Goal: Task Accomplishment & Management: Complete application form

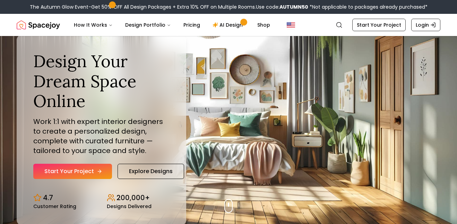
click at [83, 171] on link "Start Your Project" at bounding box center [72, 171] width 79 height 15
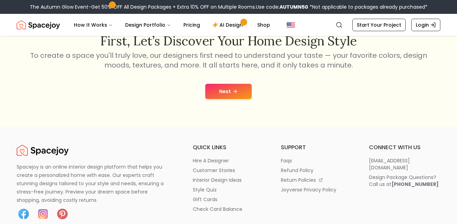
scroll to position [138, 0]
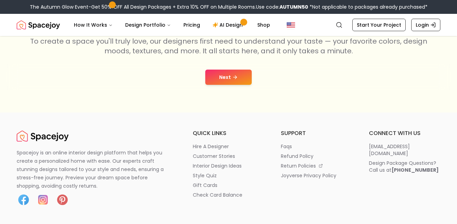
click at [245, 81] on button "Next" at bounding box center [228, 77] width 46 height 15
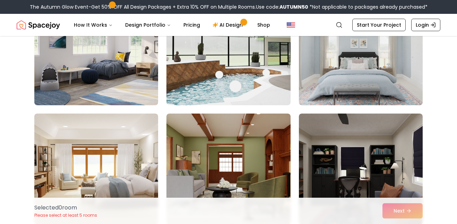
scroll to position [458, 0]
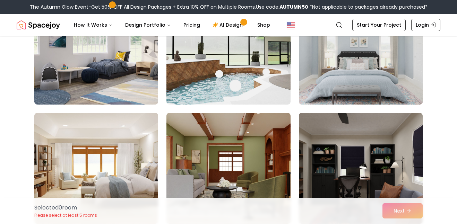
click at [355, 77] on img at bounding box center [361, 49] width 130 height 116
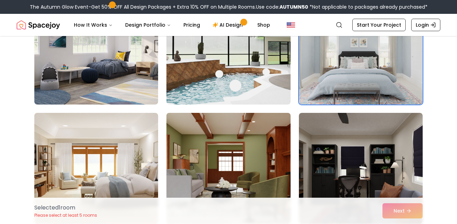
click at [261, 143] on img at bounding box center [228, 168] width 130 height 116
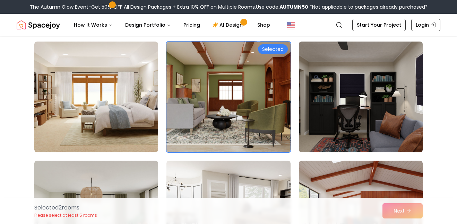
scroll to position [531, 0]
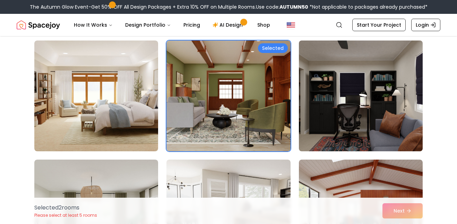
click at [322, 131] on img at bounding box center [361, 96] width 130 height 116
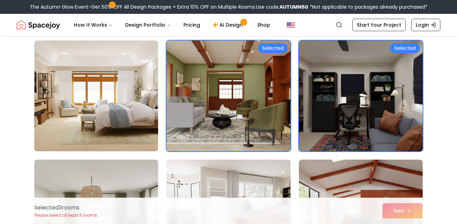
click at [233, 194] on img at bounding box center [228, 215] width 130 height 116
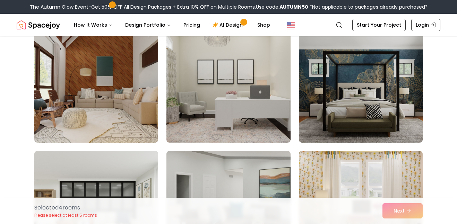
scroll to position [898, 0]
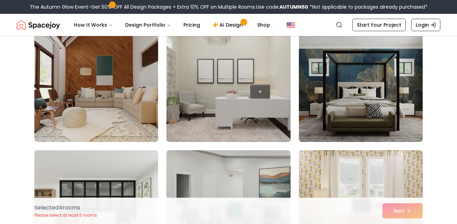
click at [347, 166] on img at bounding box center [361, 206] width 130 height 116
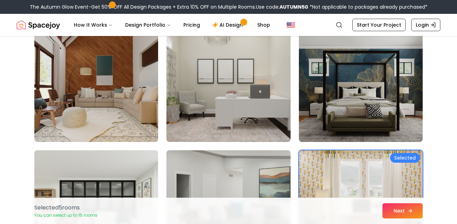
click at [390, 206] on button "Next" at bounding box center [402, 211] width 40 height 15
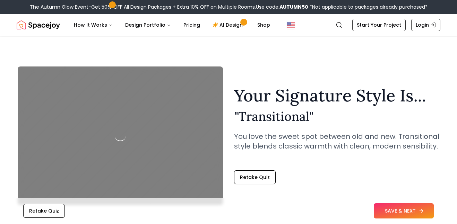
click at [390, 207] on button "SAVE & NEXT" at bounding box center [404, 211] width 60 height 15
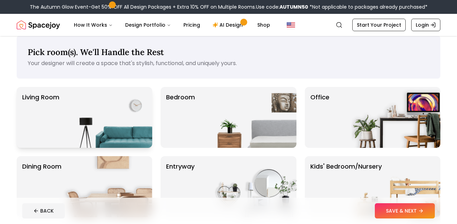
scroll to position [7, 0]
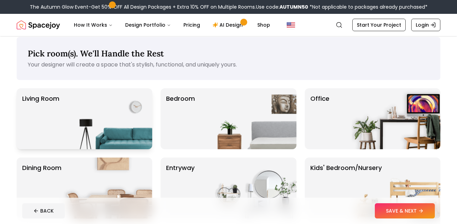
click at [113, 123] on img at bounding box center [107, 118] width 89 height 61
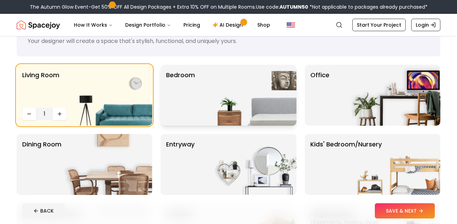
scroll to position [42, 0]
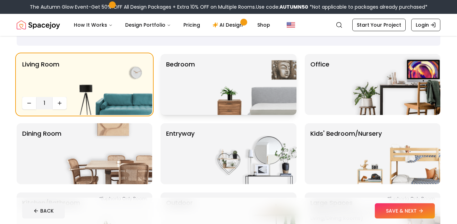
click at [214, 84] on img at bounding box center [252, 84] width 89 height 61
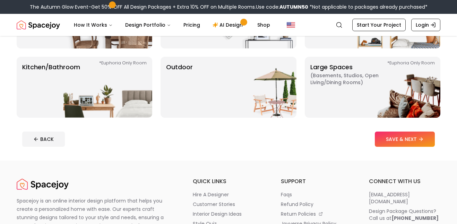
scroll to position [177, 0]
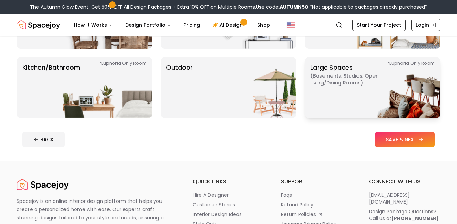
click at [388, 78] on img at bounding box center [396, 87] width 89 height 61
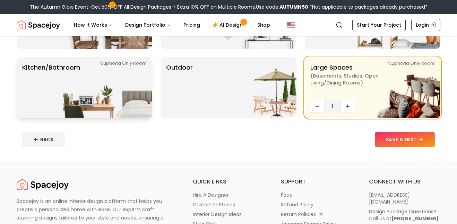
click at [88, 104] on img at bounding box center [107, 87] width 89 height 61
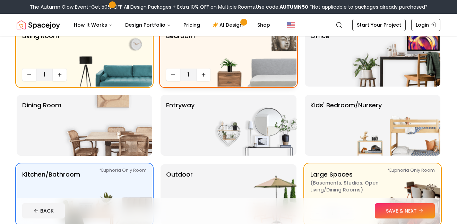
scroll to position [70, 0]
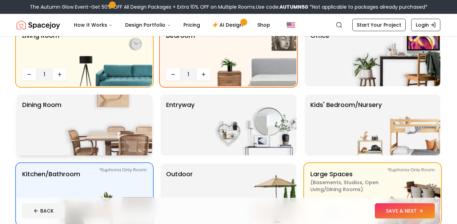
click at [84, 114] on img at bounding box center [107, 125] width 89 height 61
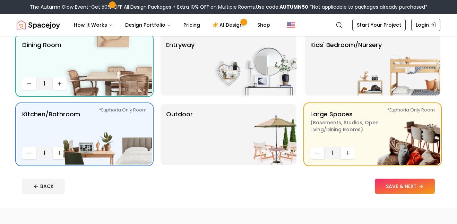
scroll to position [132, 0]
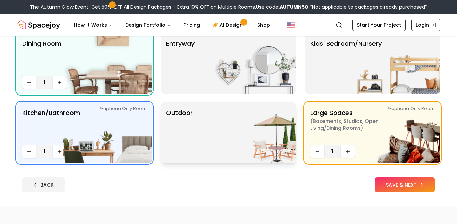
click at [224, 134] on img at bounding box center [252, 133] width 89 height 61
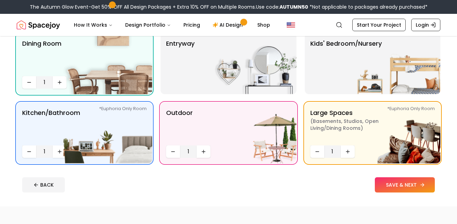
click at [408, 186] on button "SAVE & NEXT" at bounding box center [405, 185] width 60 height 15
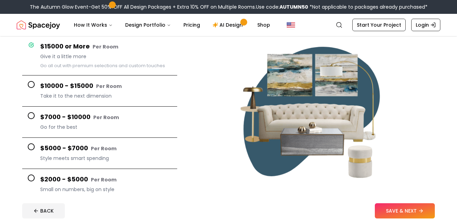
scroll to position [66, 0]
click at [110, 94] on span "Take it to the next dimension" at bounding box center [105, 95] width 131 height 7
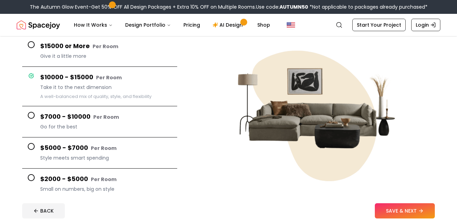
click at [120, 63] on button "$15000 or More Per Room Give it a little more" at bounding box center [99, 51] width 155 height 31
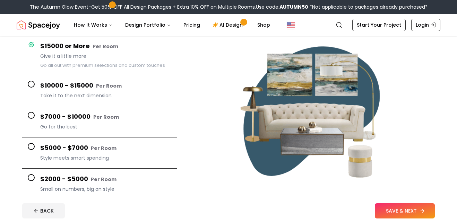
click at [425, 210] on button "SAVE & NEXT" at bounding box center [405, 211] width 60 height 15
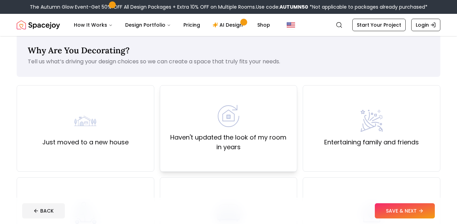
scroll to position [10, 0]
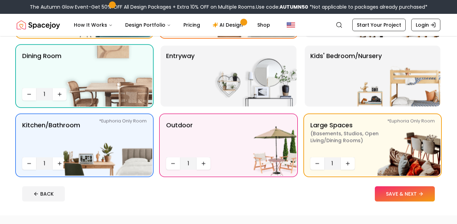
scroll to position [132, 0]
